Goal: Information Seeking & Learning: Learn about a topic

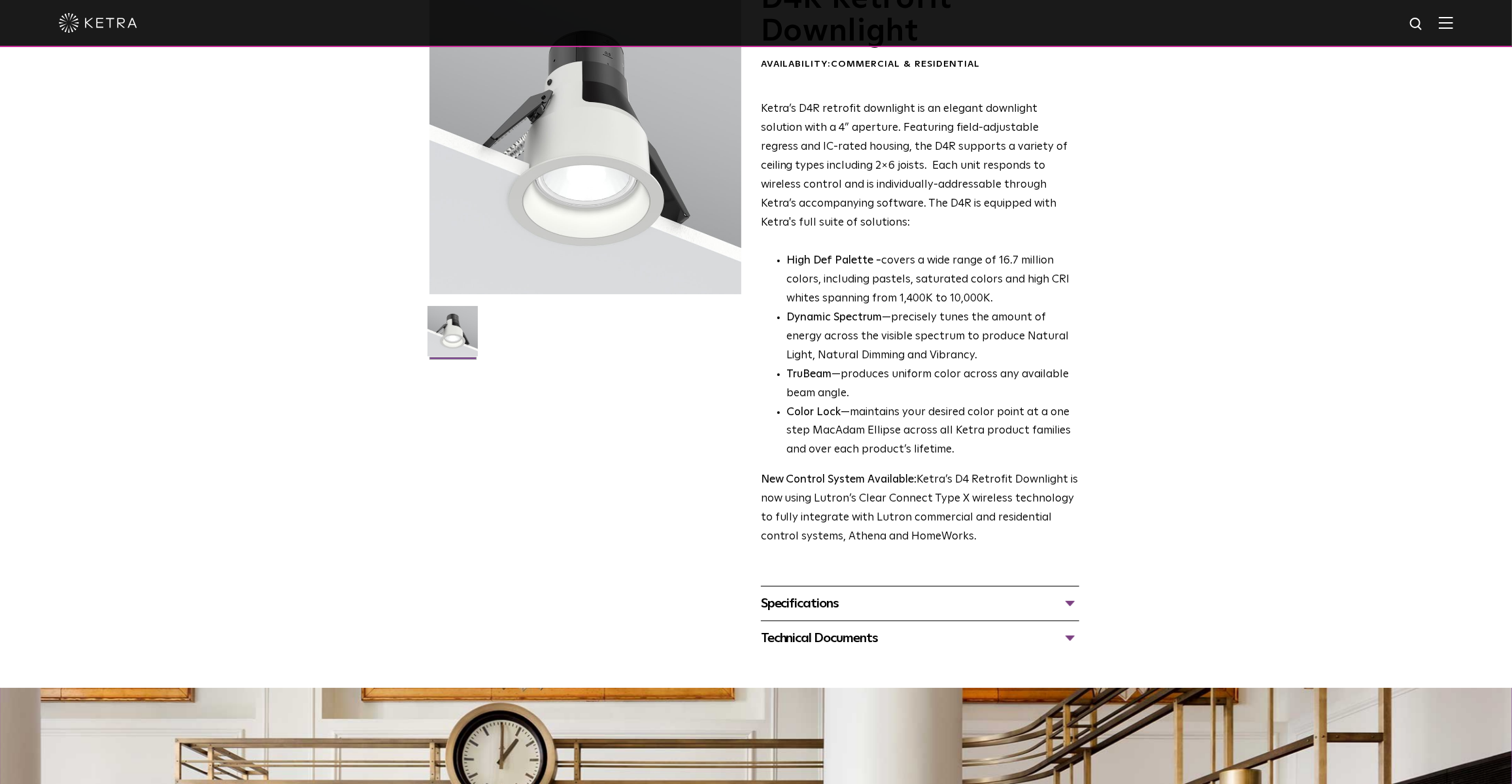
scroll to position [237, 0]
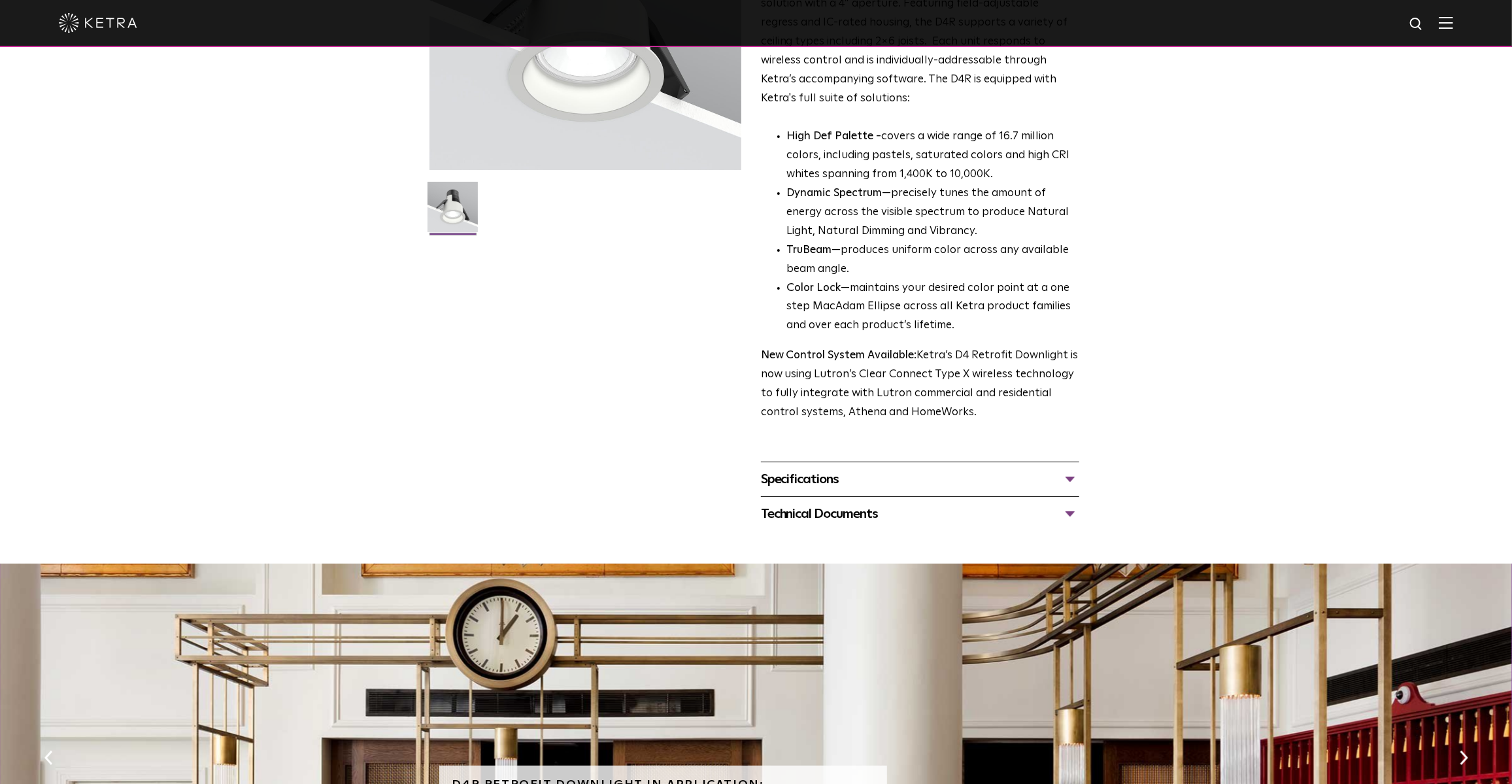
click at [1067, 478] on div "Specifications" at bounding box center [921, 479] width 319 height 21
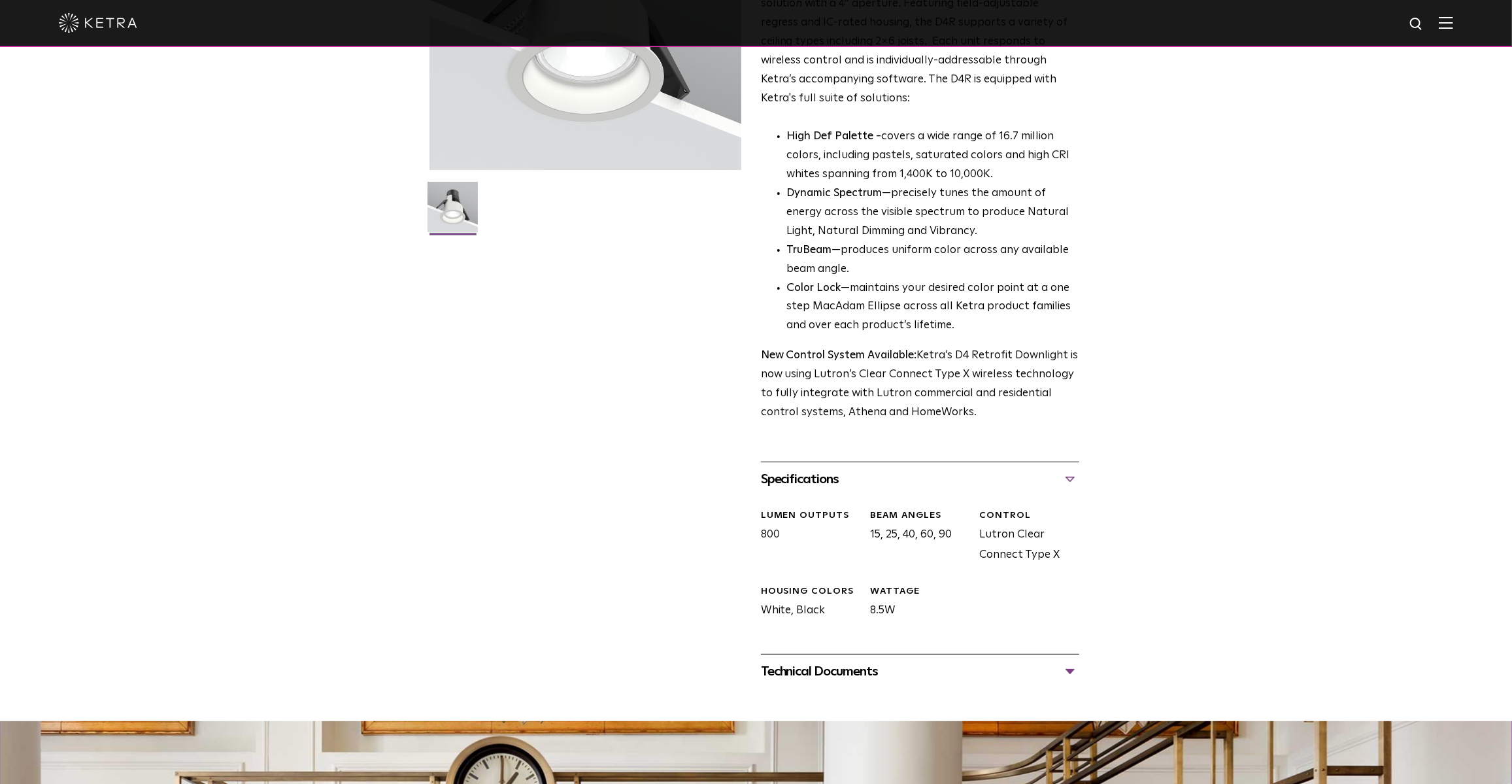
click at [1069, 479] on div "Specifications" at bounding box center [921, 479] width 319 height 21
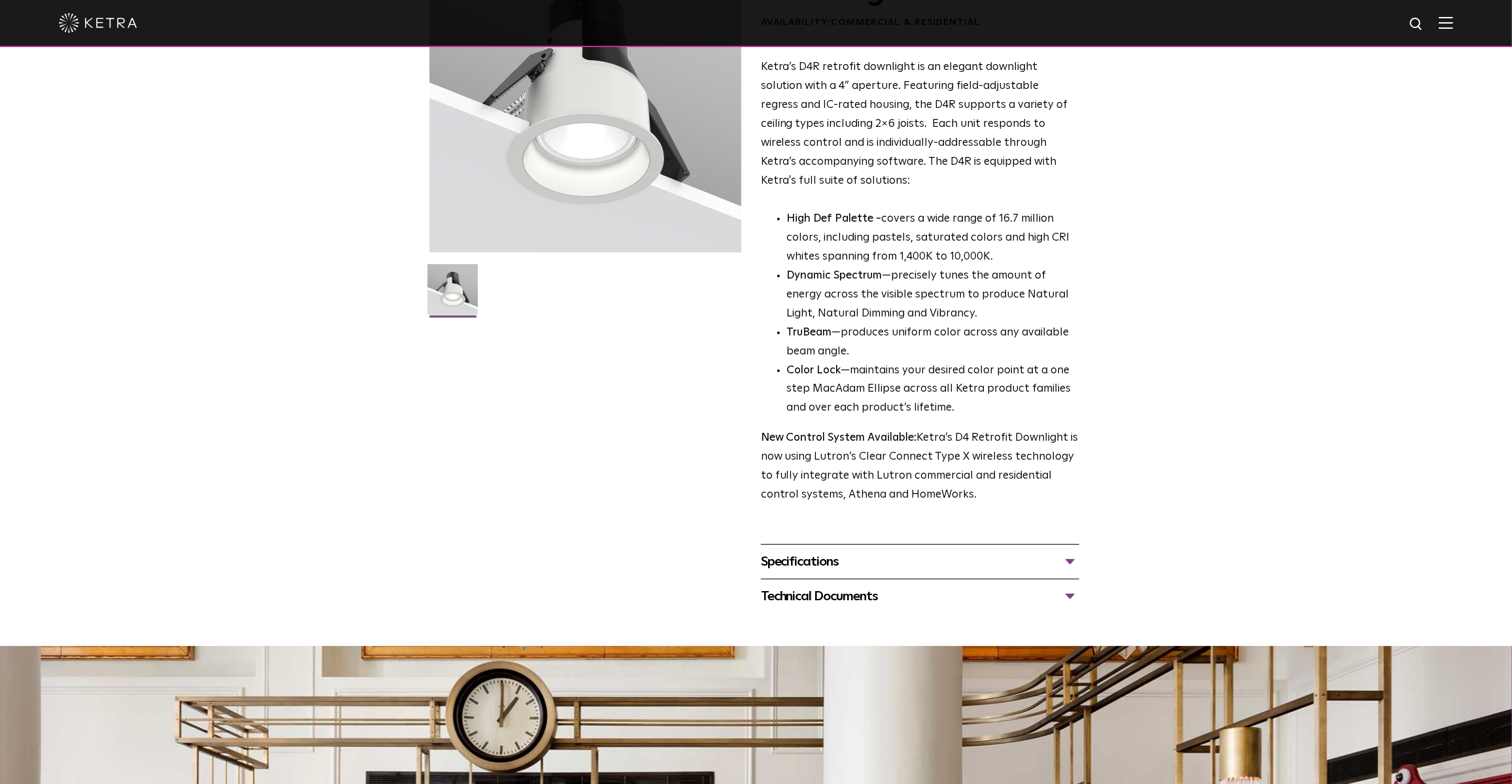
scroll to position [296, 0]
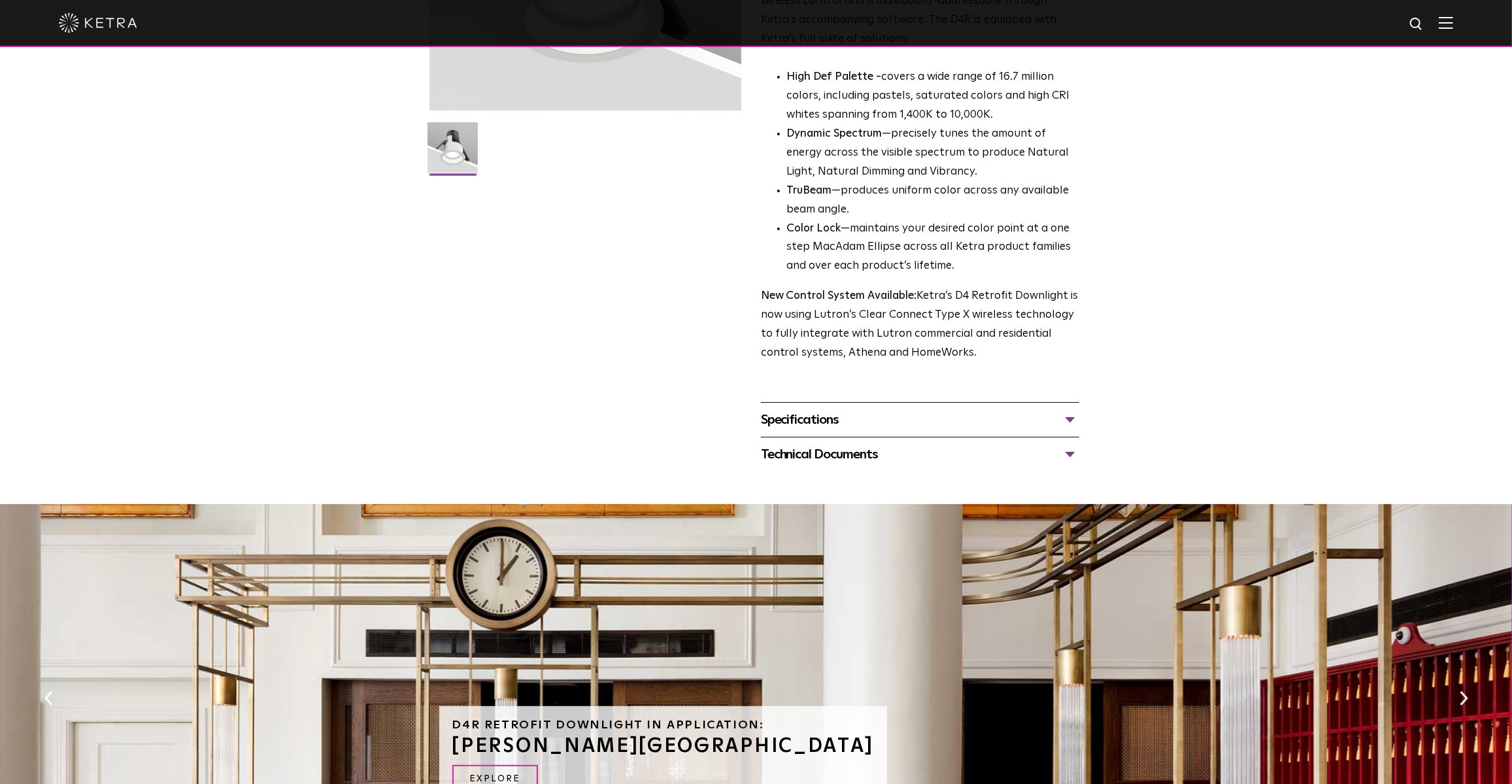
click at [1071, 454] on div "Technical Documents" at bounding box center [921, 454] width 319 height 21
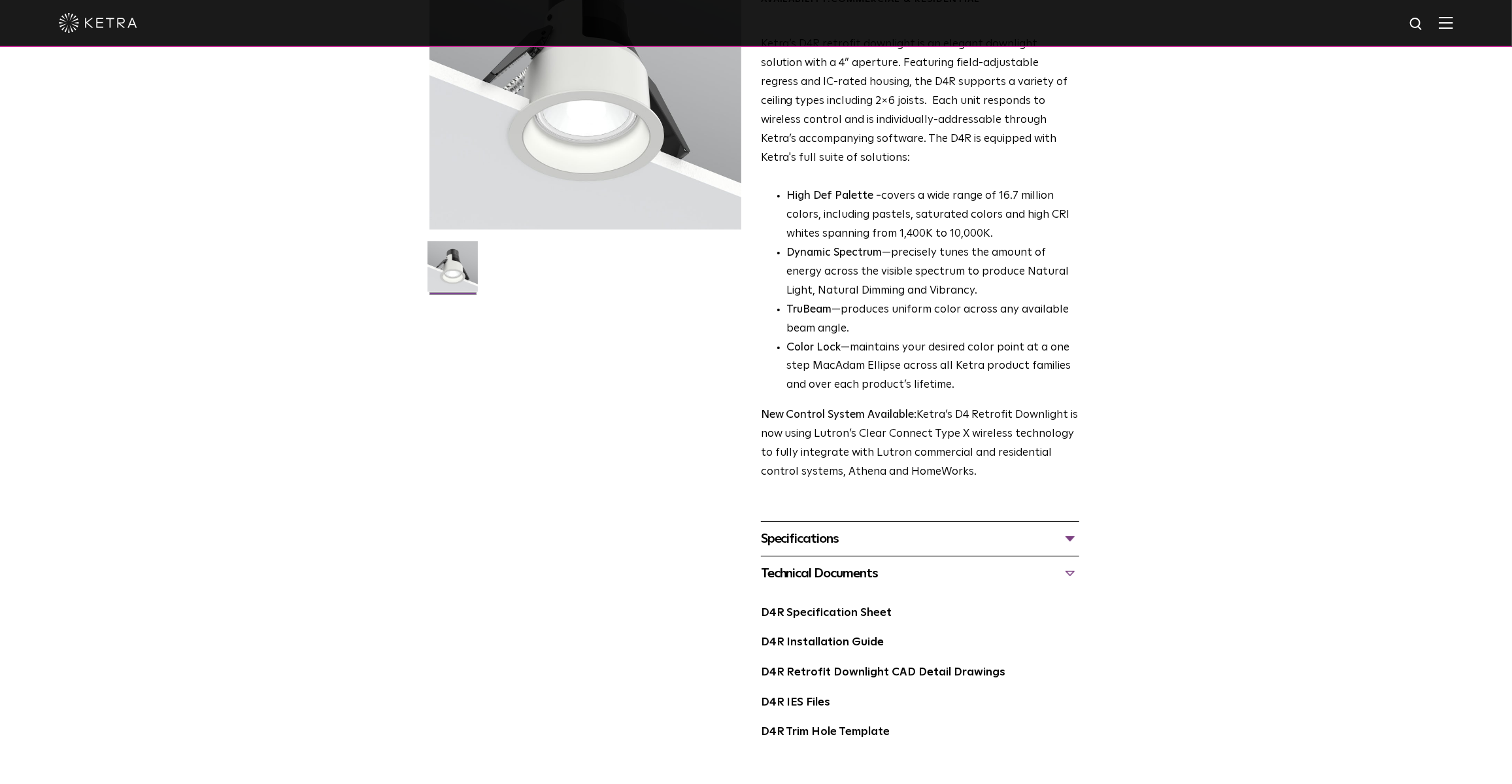
scroll to position [0, 0]
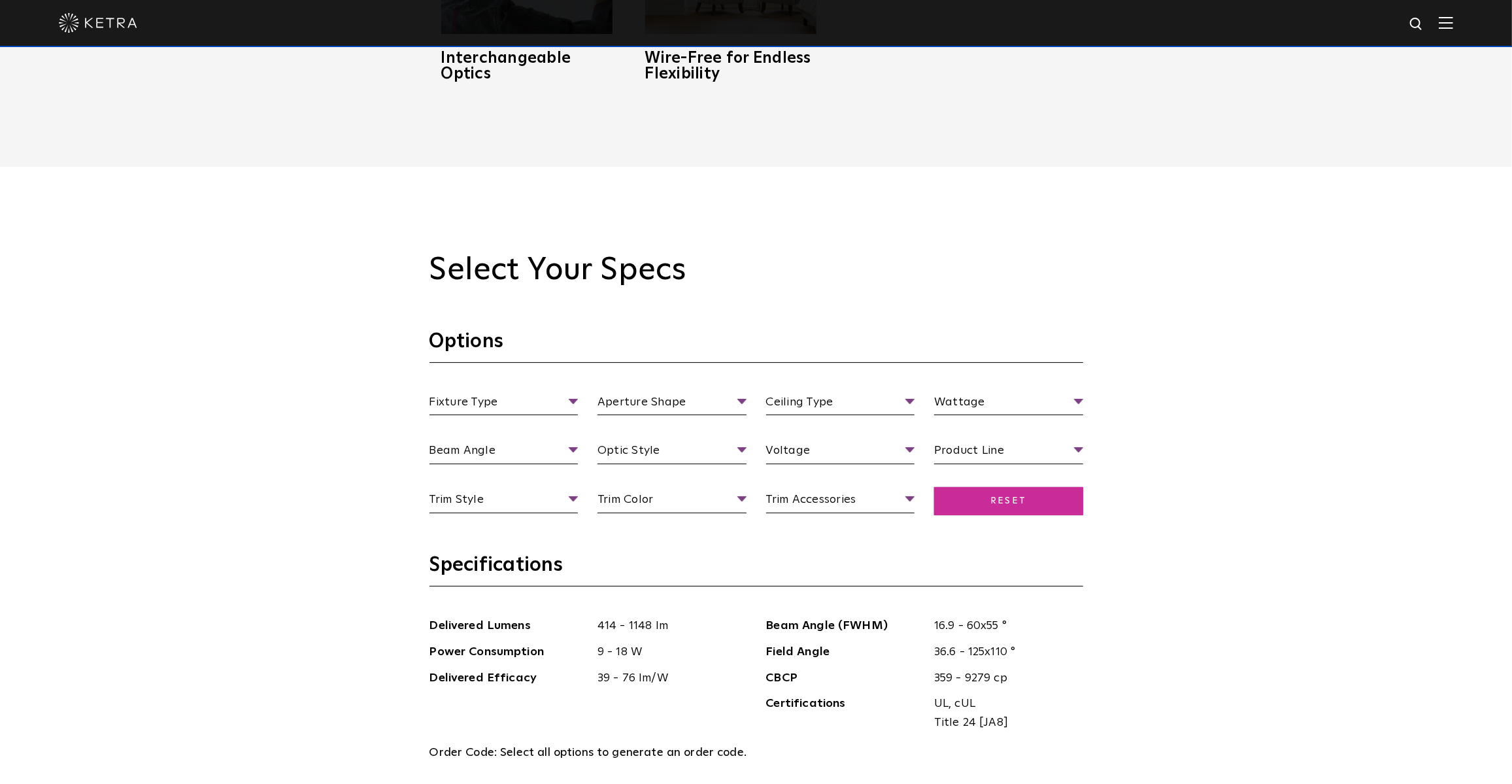
scroll to position [1366, 0]
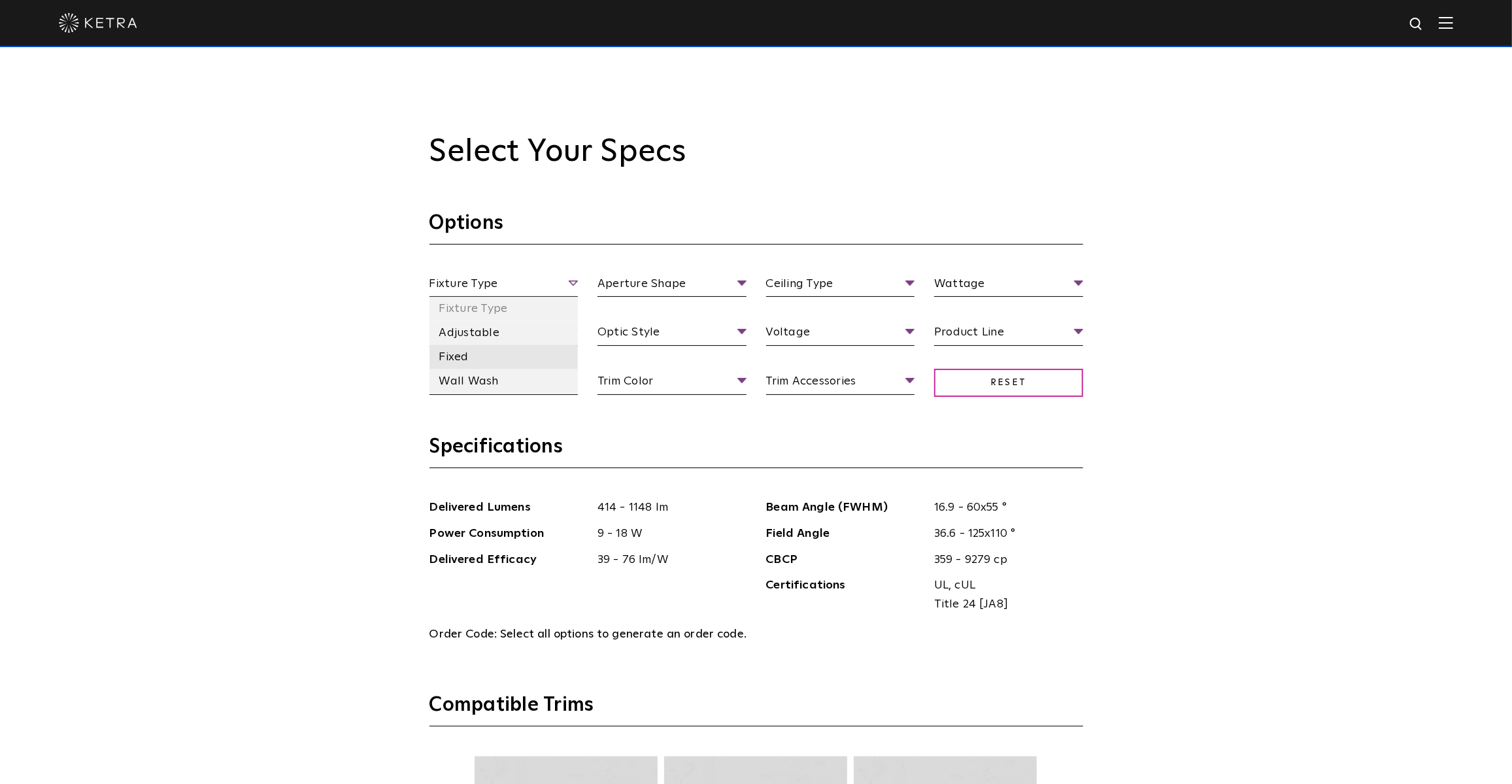
click at [458, 353] on li "Fixed" at bounding box center [503, 357] width 149 height 24
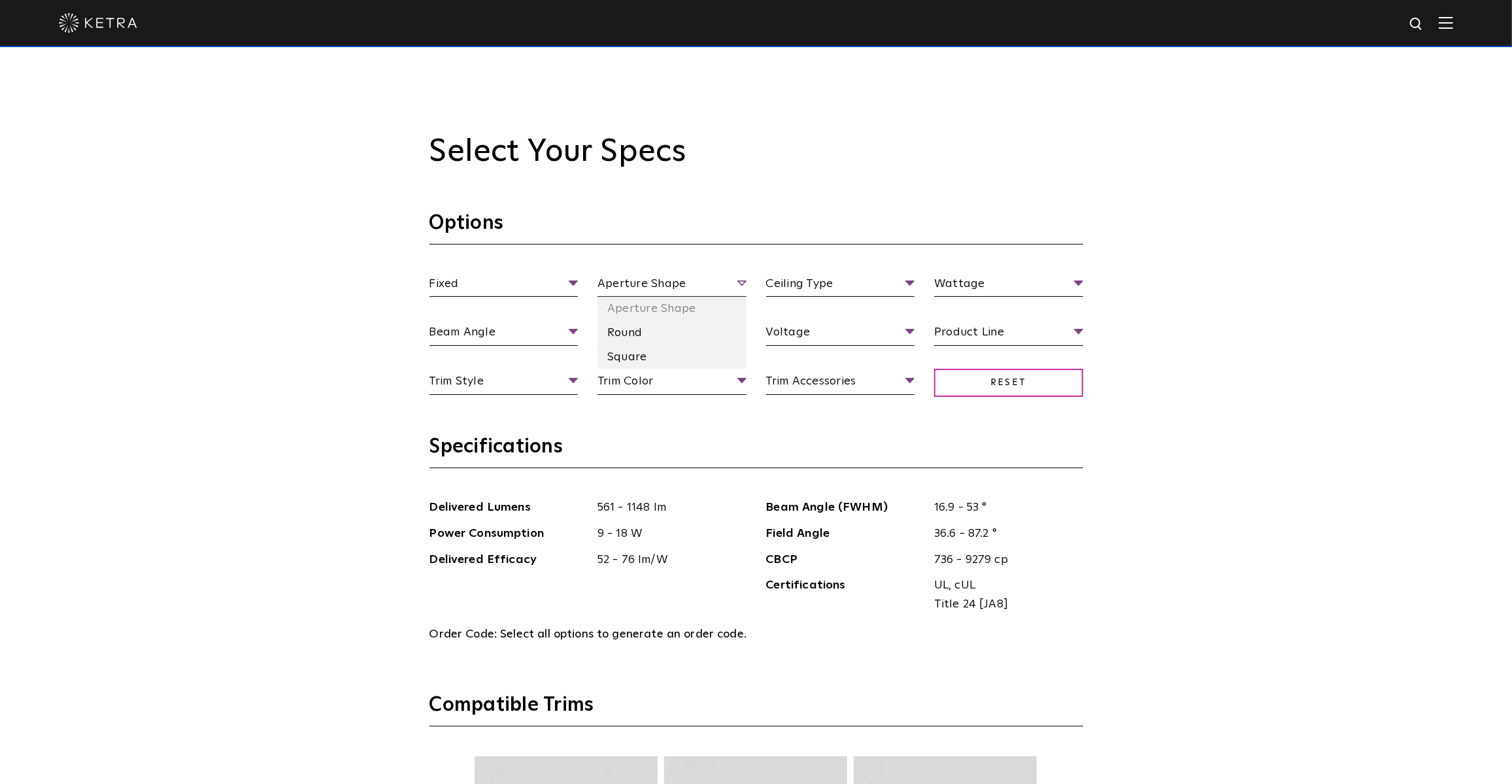
click at [739, 279] on span "Aperture Shape" at bounding box center [672, 285] width 149 height 23
click at [620, 335] on li "Round" at bounding box center [672, 333] width 149 height 24
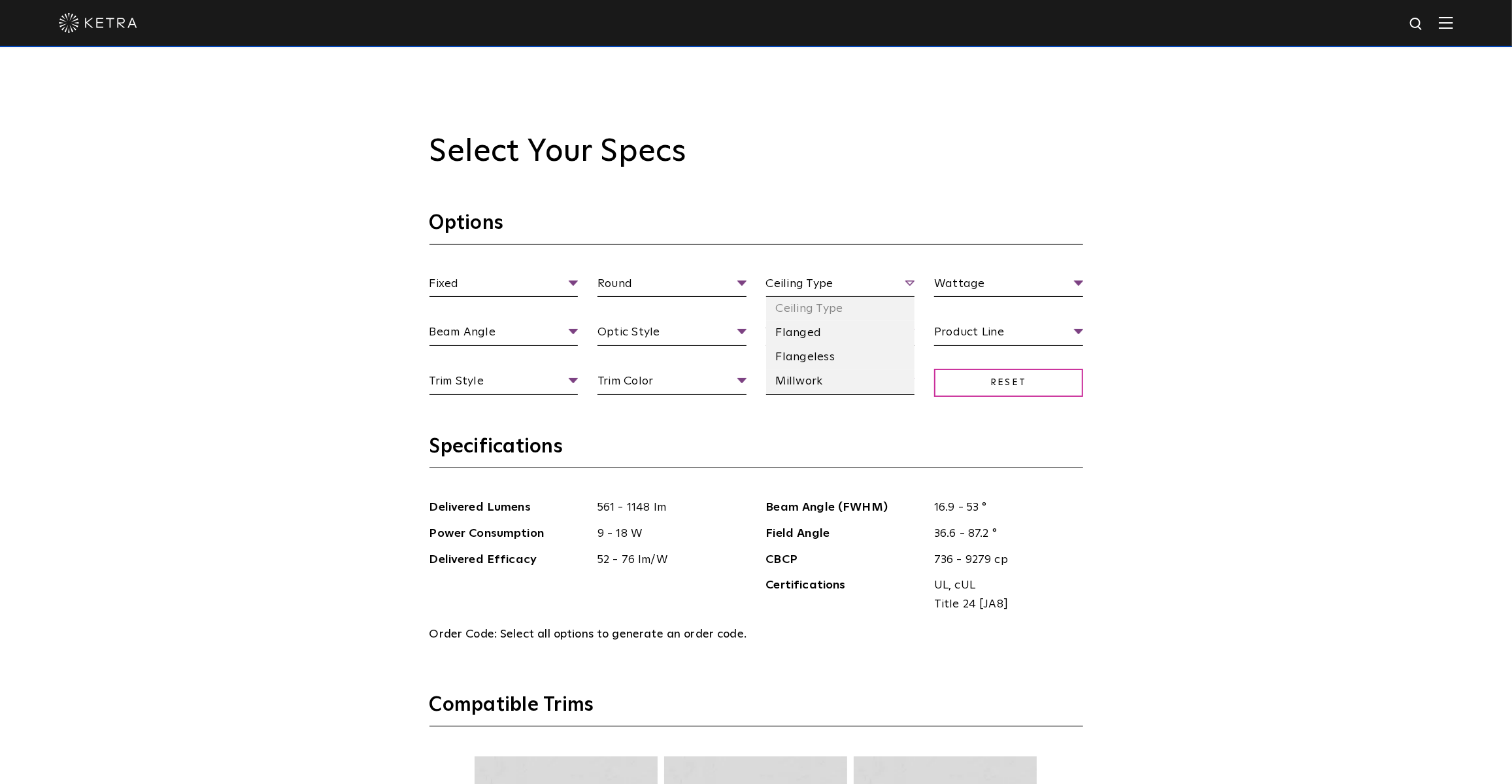
click at [911, 278] on span "Ceiling Type" at bounding box center [840, 285] width 149 height 23
click at [800, 339] on li "Flanged" at bounding box center [840, 333] width 149 height 24
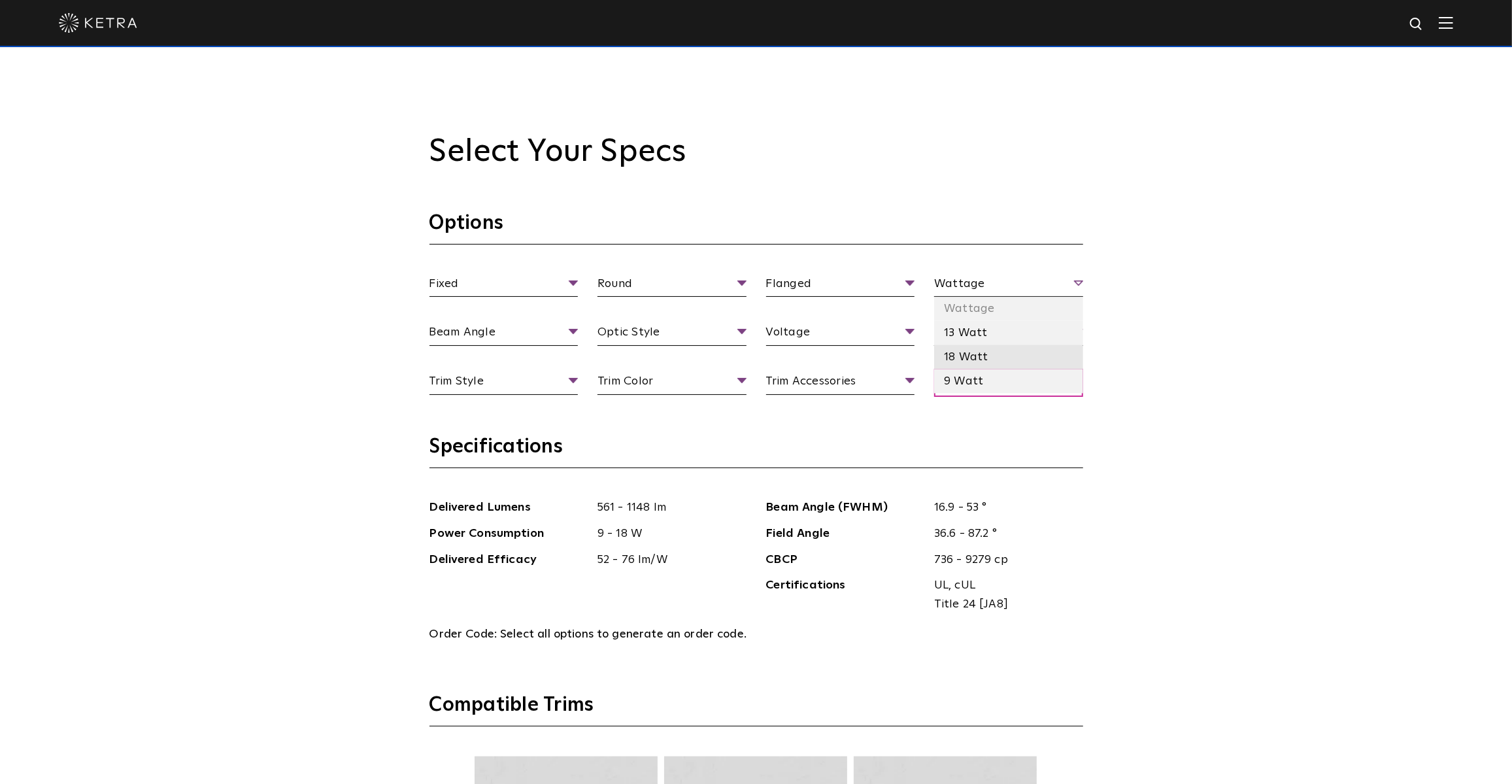
click at [960, 359] on li "18 Watt" at bounding box center [1008, 357] width 149 height 24
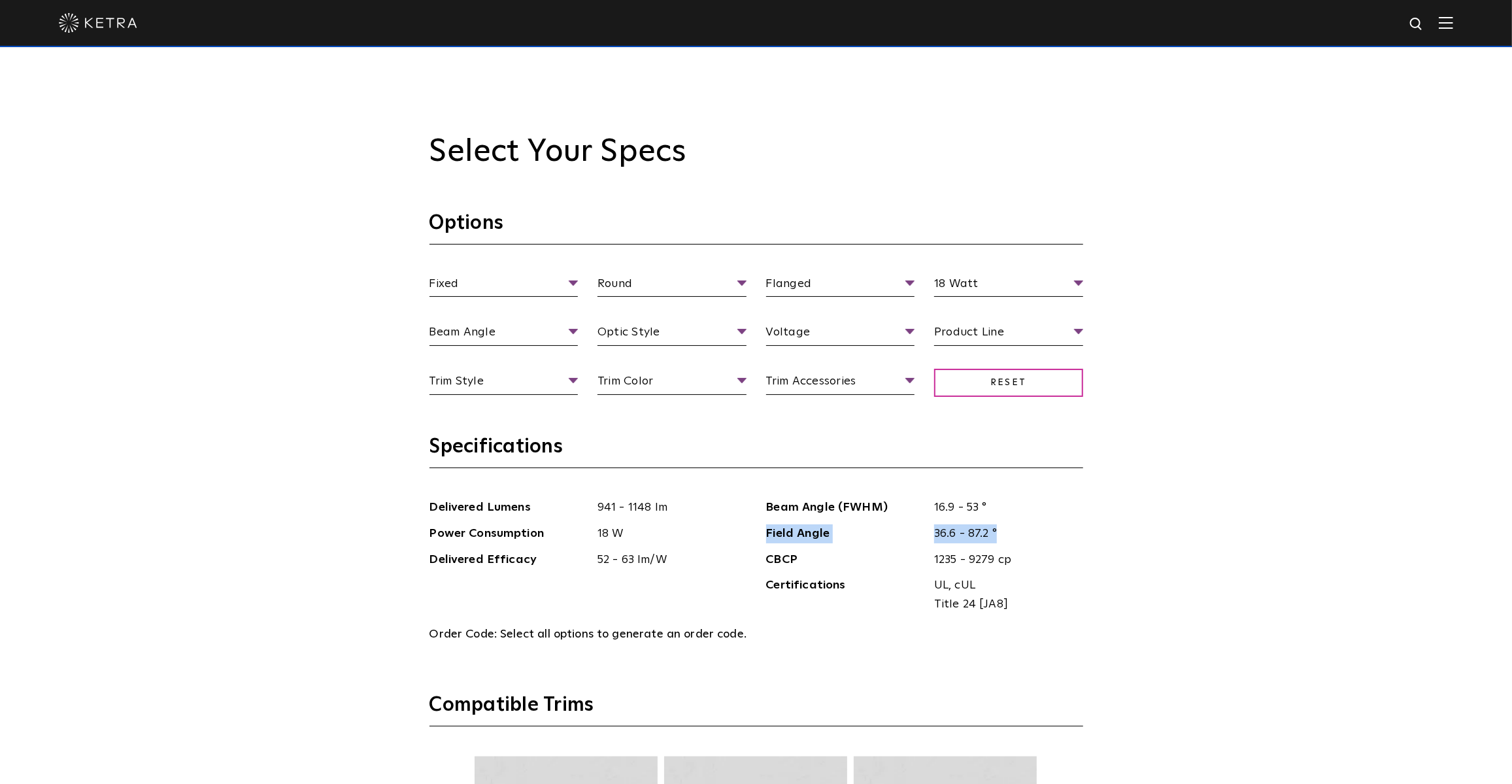
click at [1399, 518] on div "Select Your Specs Options Fixed Fixture Type Adjustable Fixed Wall Wash Round A…" at bounding box center [756, 714] width 1512 height 1332
click at [1388, 479] on div "Select Your Specs Options Fixed Fixture Type Adjustable Fixed Wall Wash Round A…" at bounding box center [756, 714] width 1512 height 1332
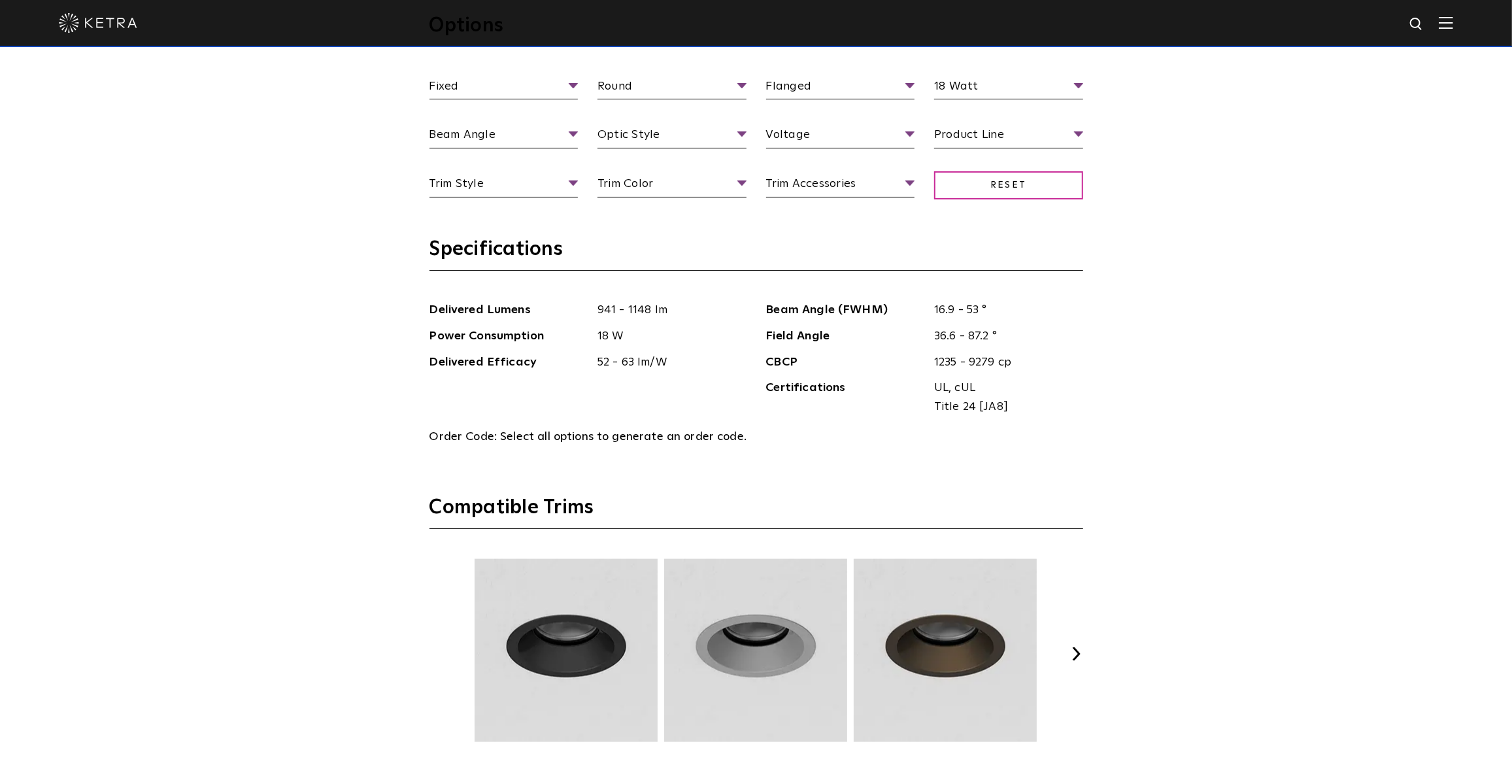
scroll to position [1544, 0]
